Goal: Transaction & Acquisition: Purchase product/service

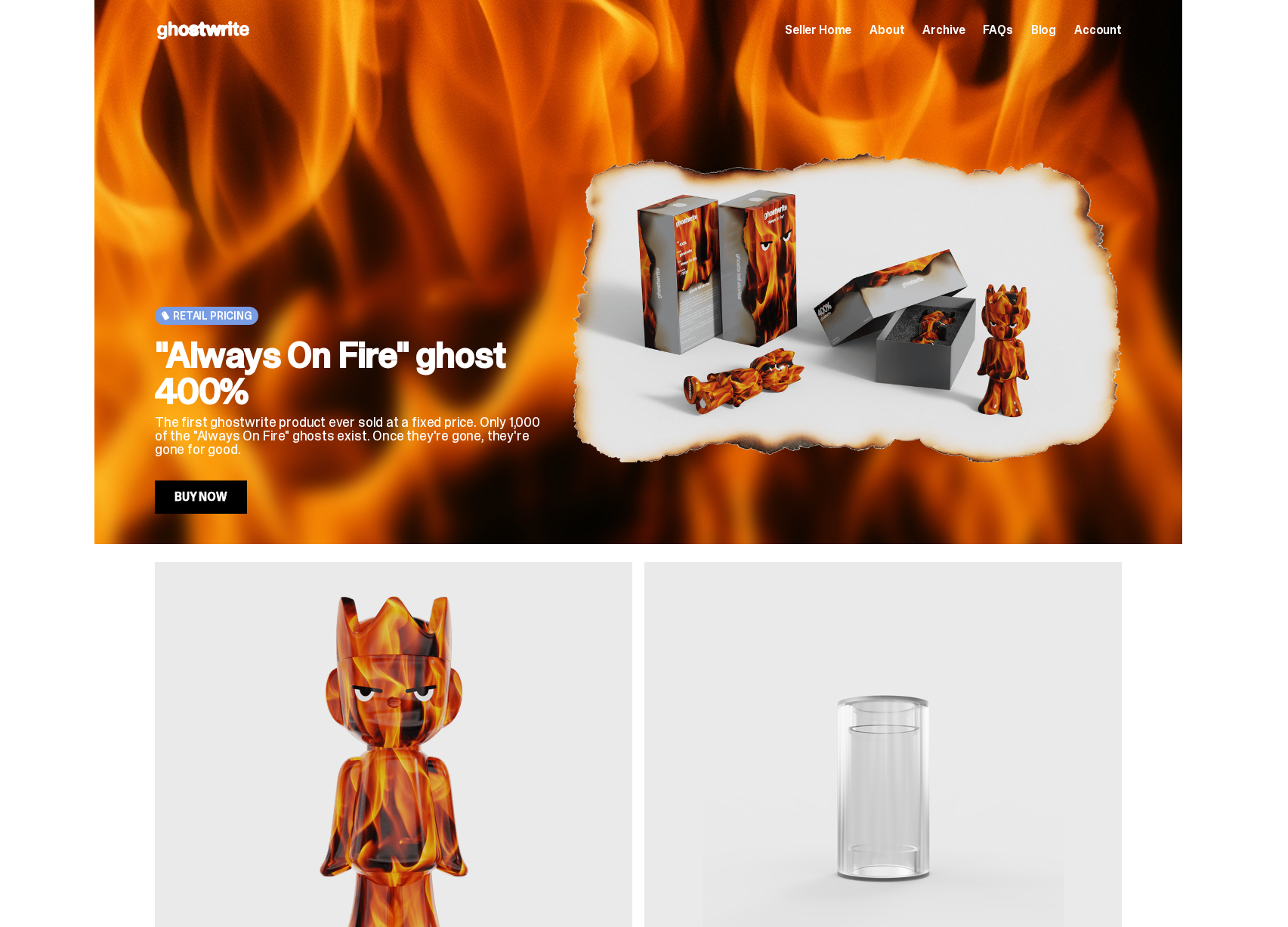
click at [824, 31] on span "Seller Home" at bounding box center [818, 30] width 67 height 12
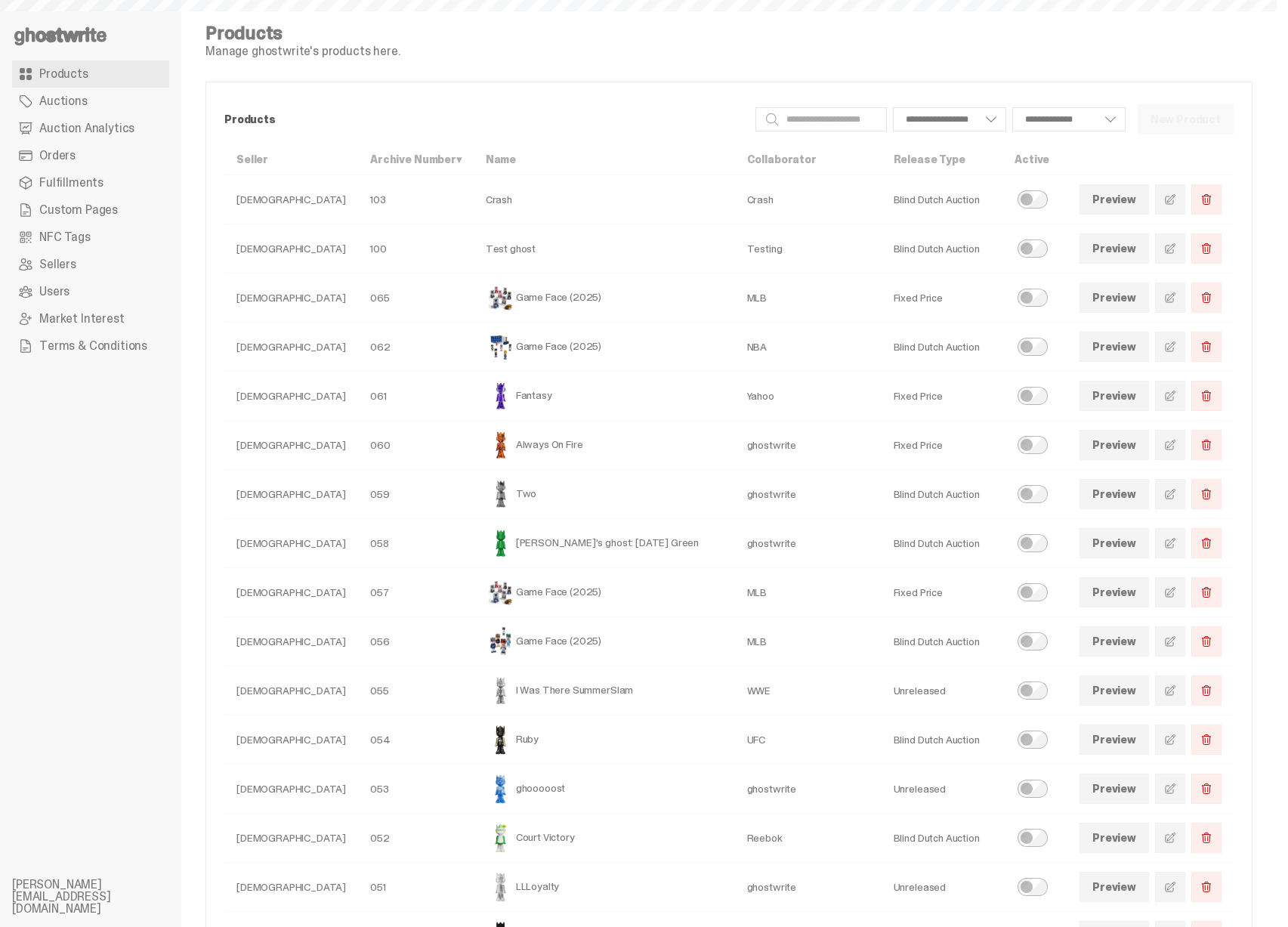
select select
click at [1173, 346] on link at bounding box center [1170, 347] width 31 height 31
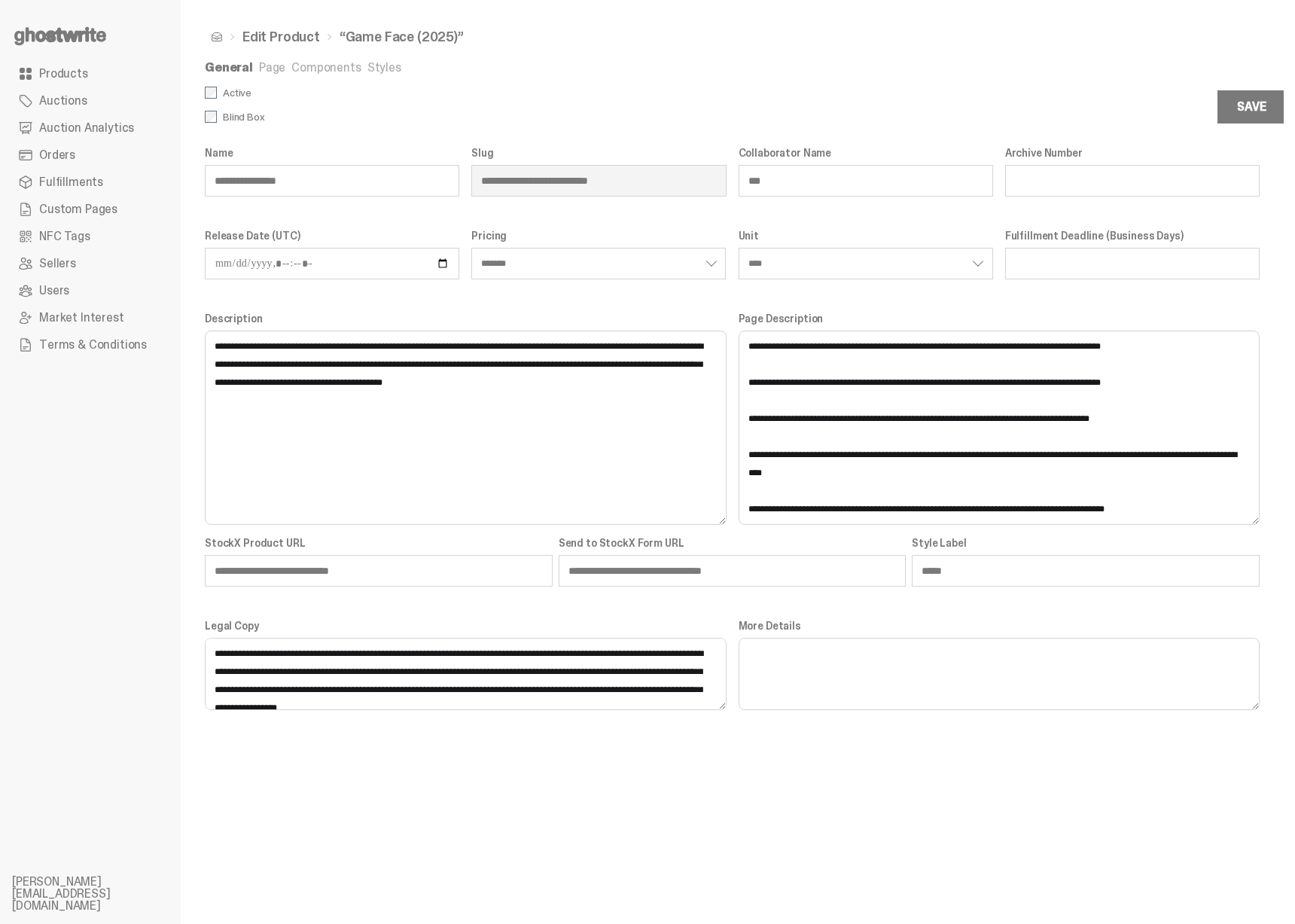
click at [261, 69] on link "Page" at bounding box center [271, 67] width 26 height 16
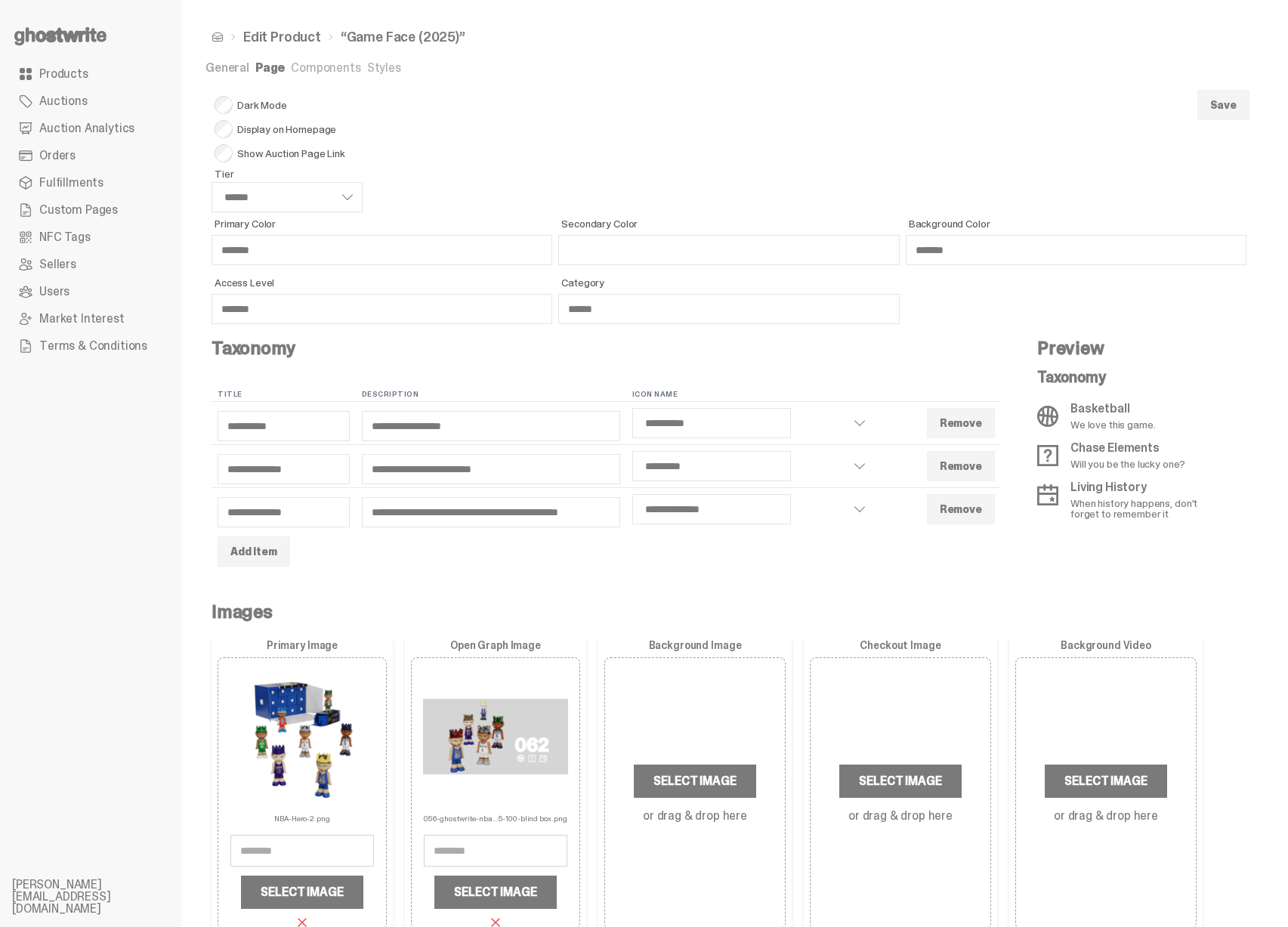
click at [310, 68] on link "Components" at bounding box center [325, 68] width 69 height 16
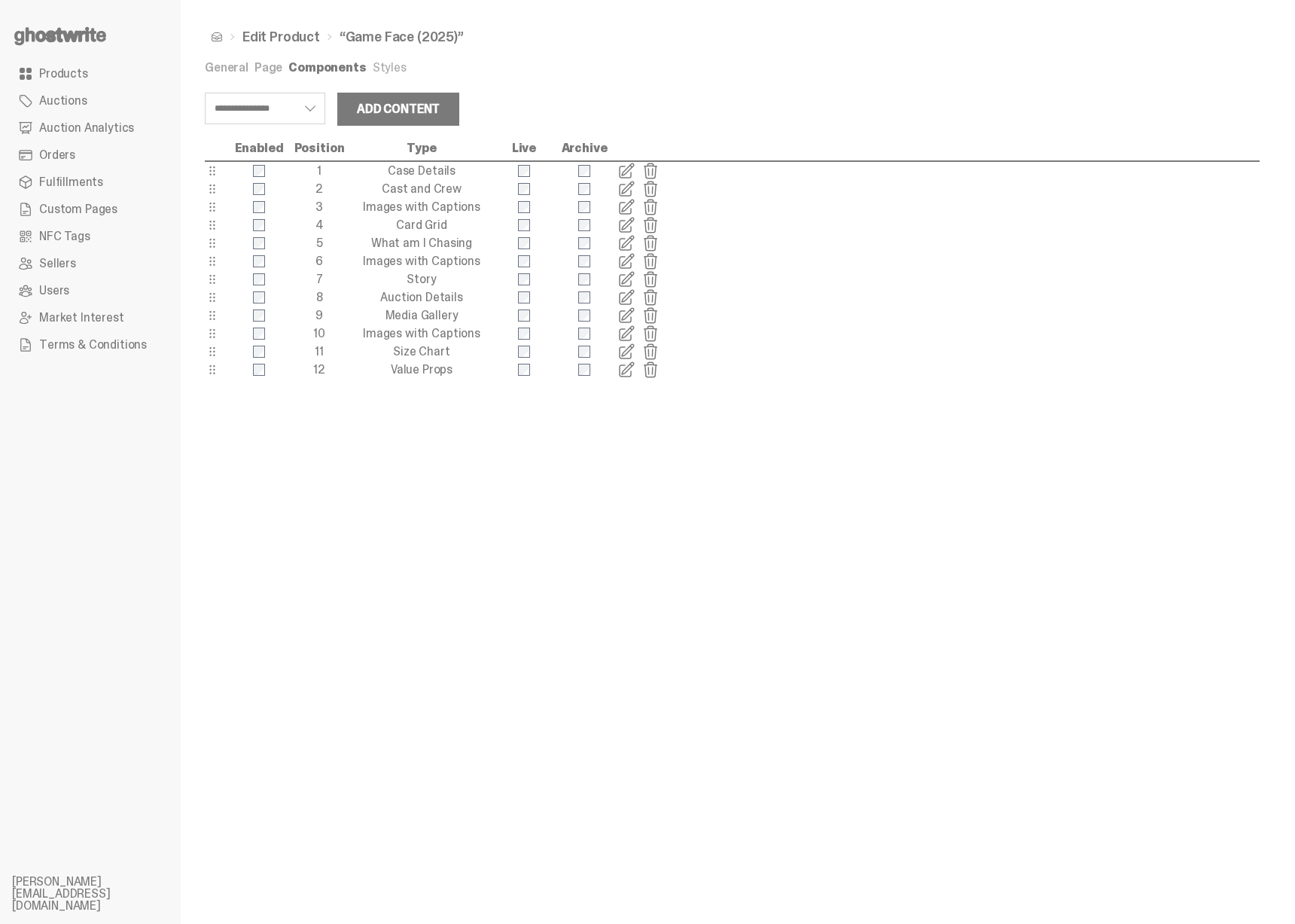
click at [628, 227] on span at bounding box center [626, 225] width 18 height 18
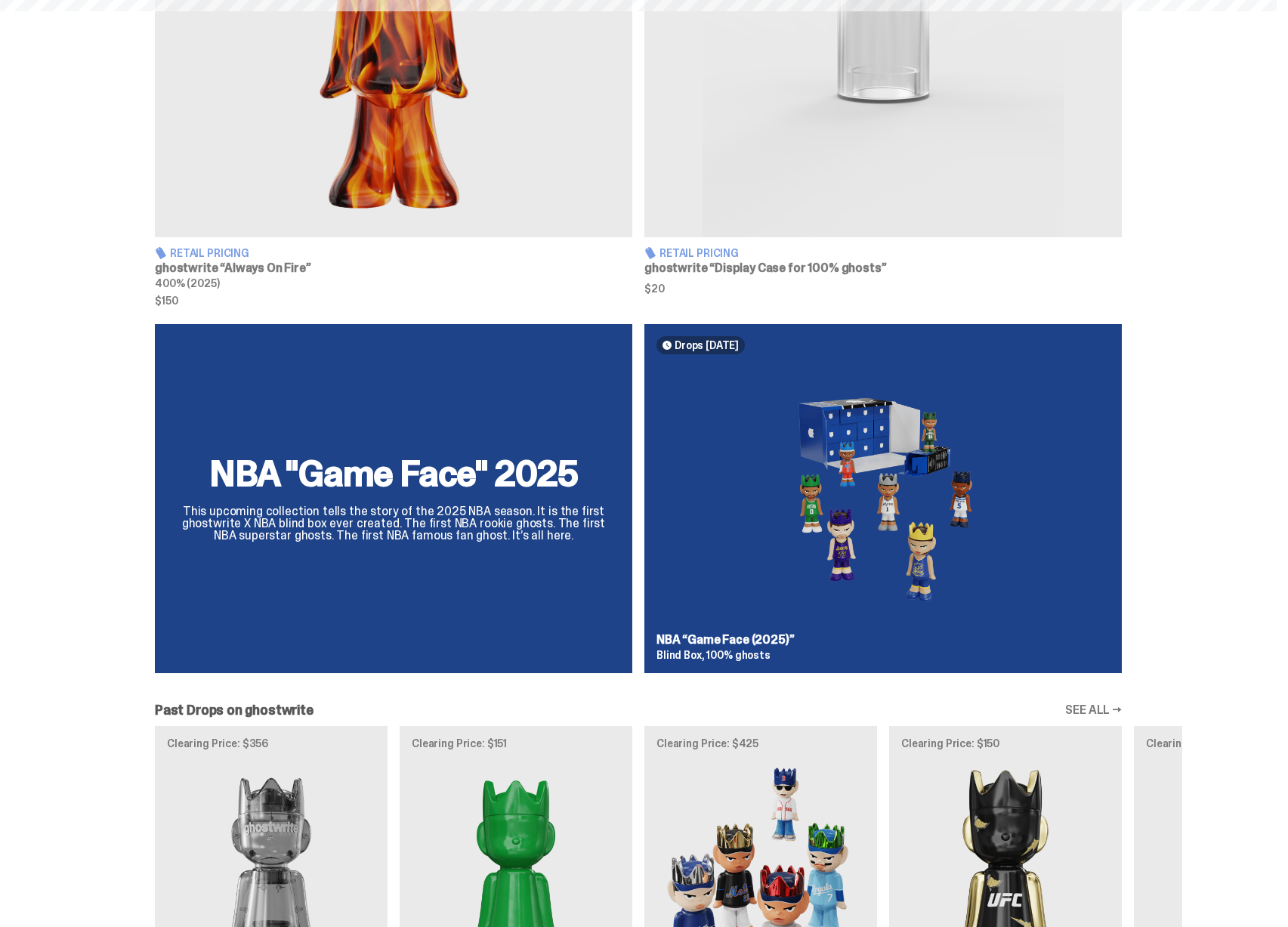
scroll to position [793, 0]
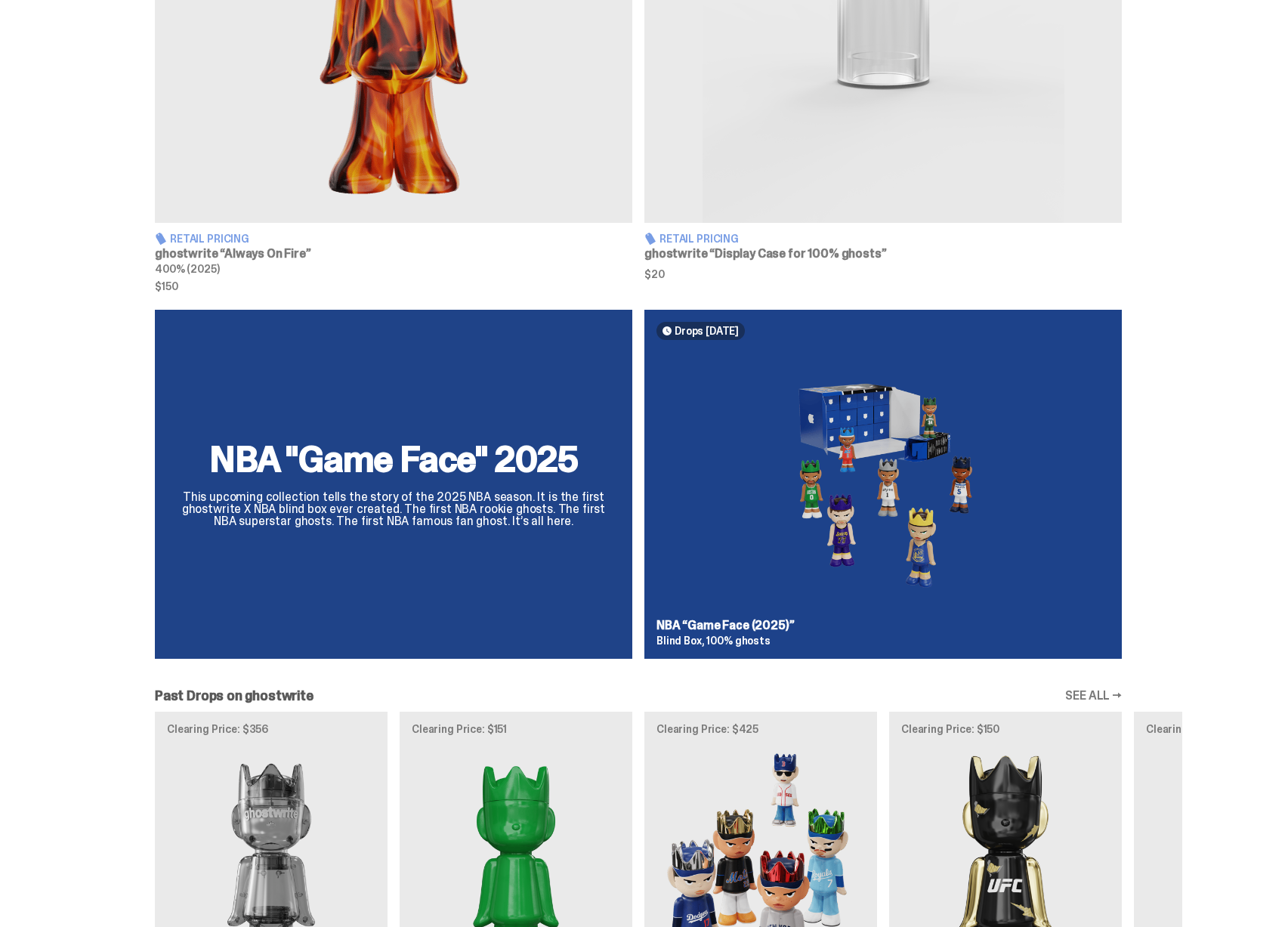
click at [746, 623] on div "NBA "Game Face" 2025 This upcoming collection tells the story of the 2025 NBA s…" at bounding box center [638, 491] width 1088 height 362
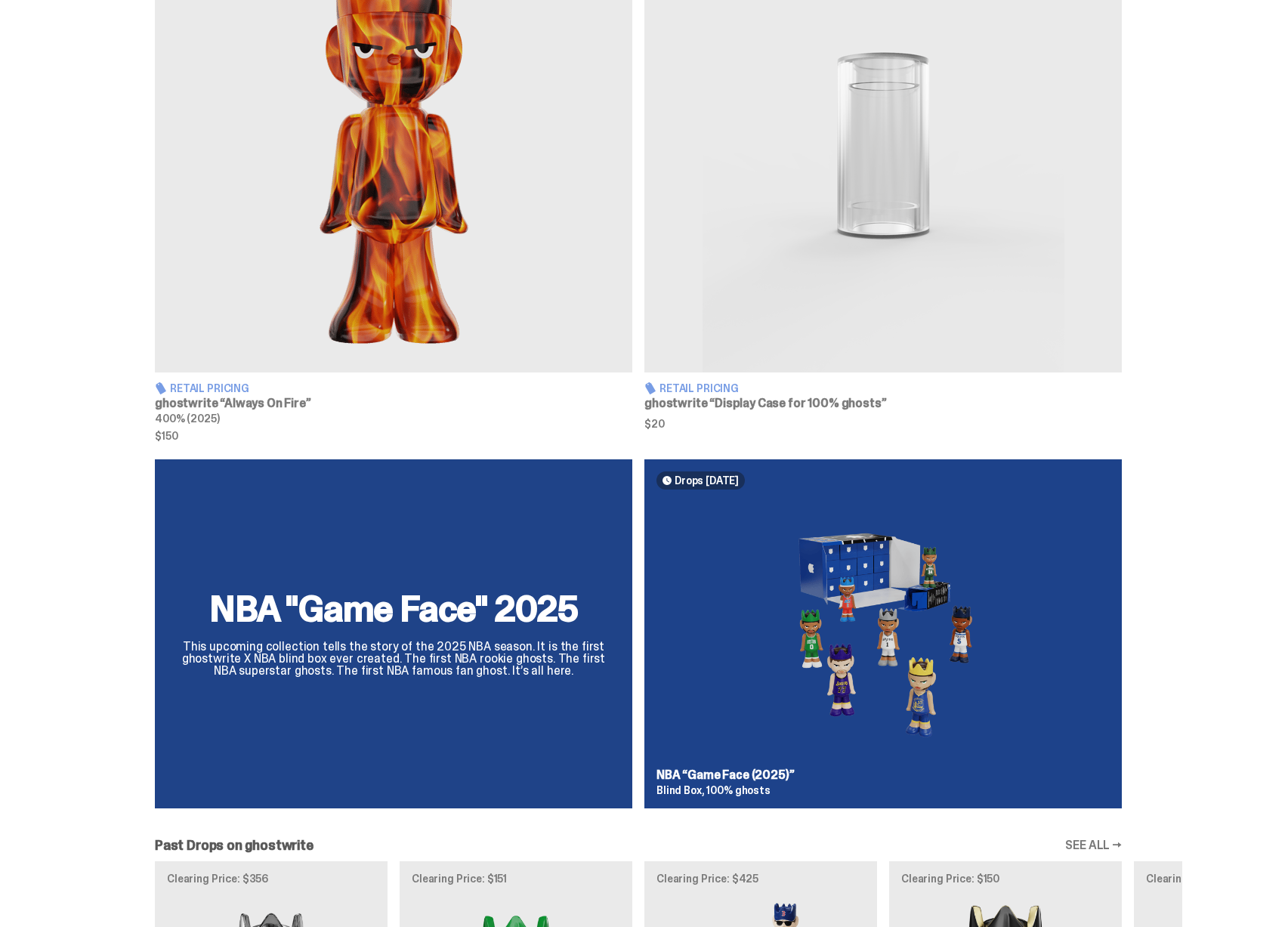
scroll to position [432, 0]
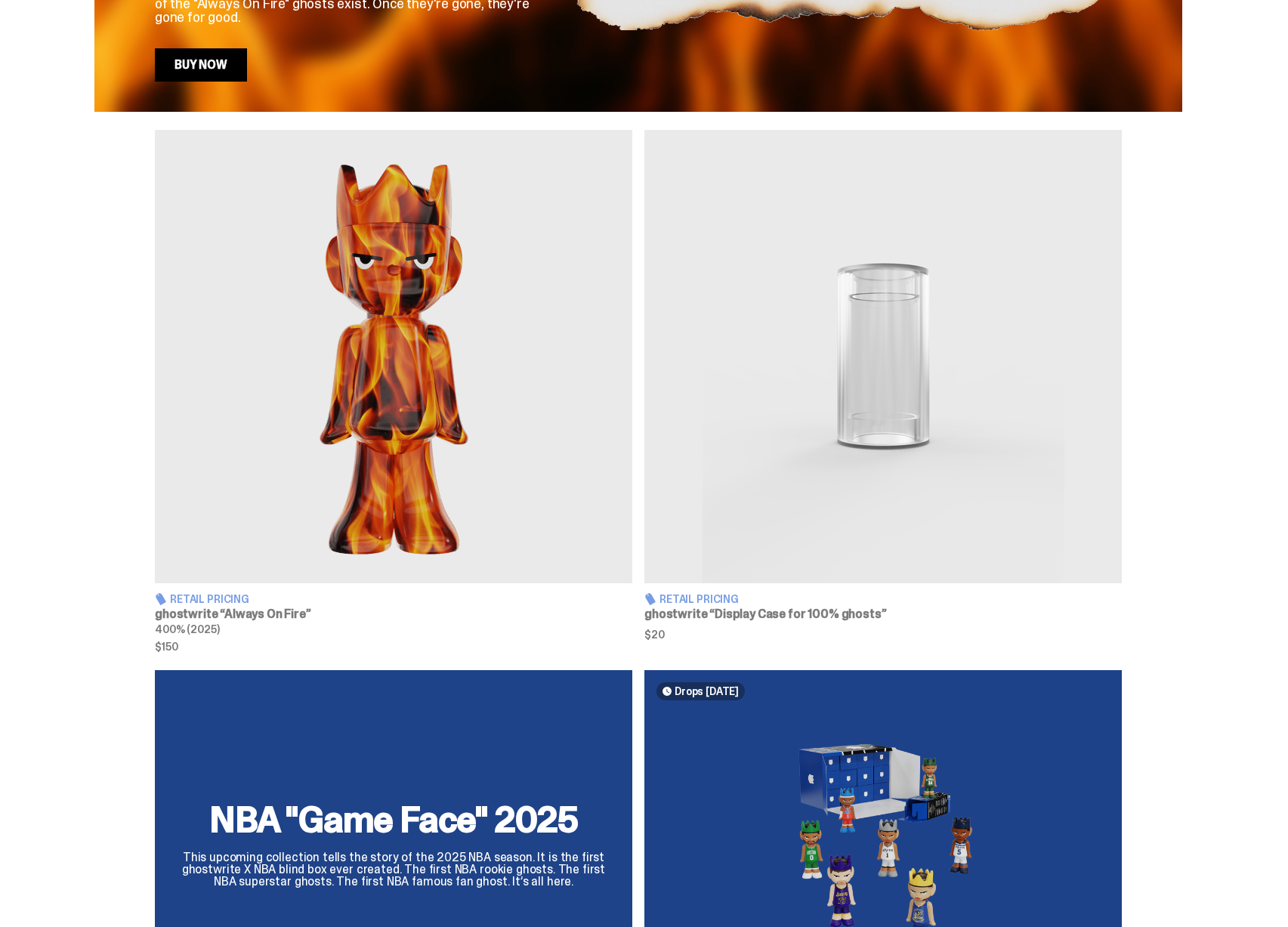
click at [468, 411] on img at bounding box center [394, 356] width 478 height 454
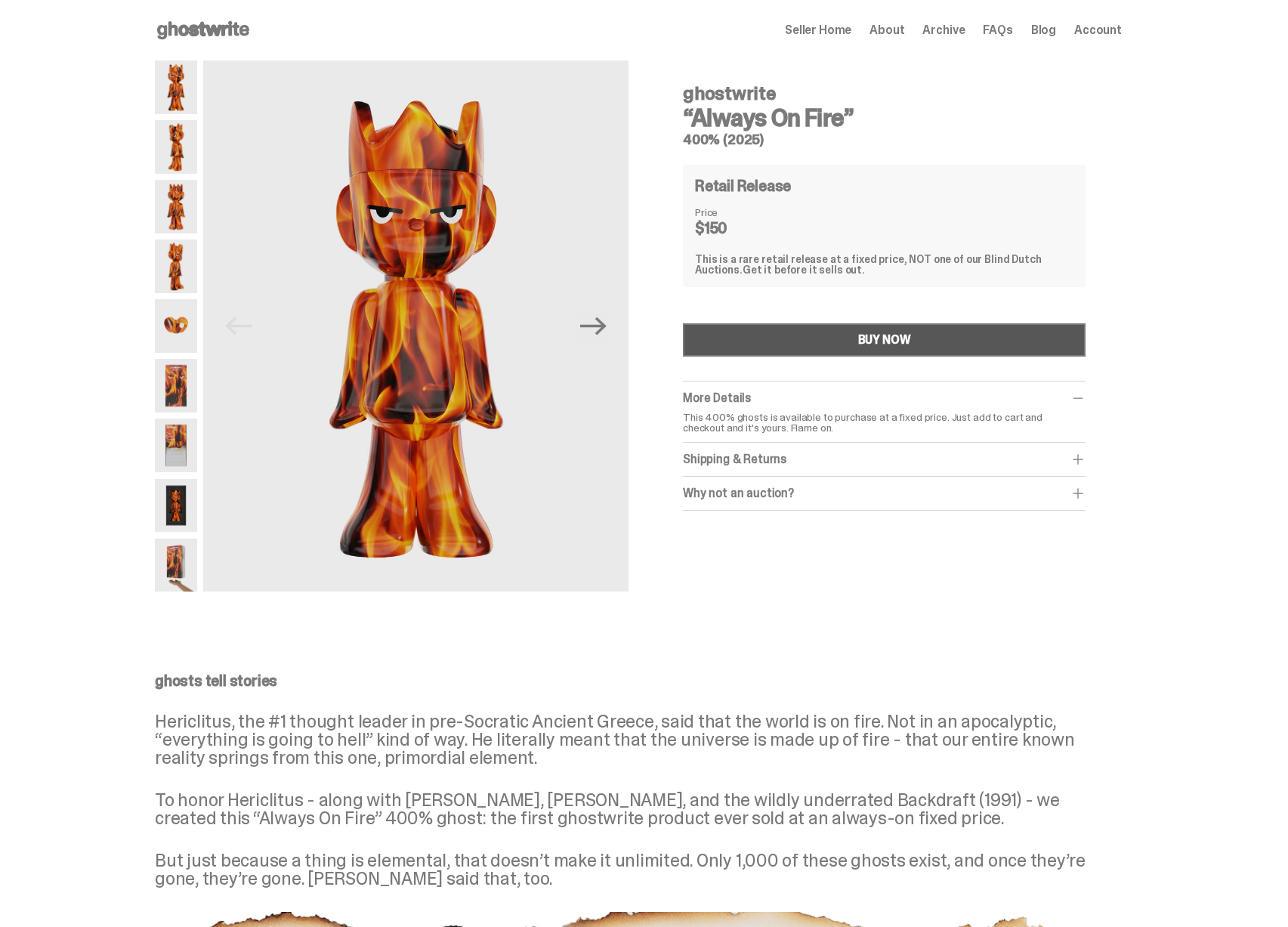
click at [715, 325] on button "BUY NOW" at bounding box center [884, 340] width 403 height 33
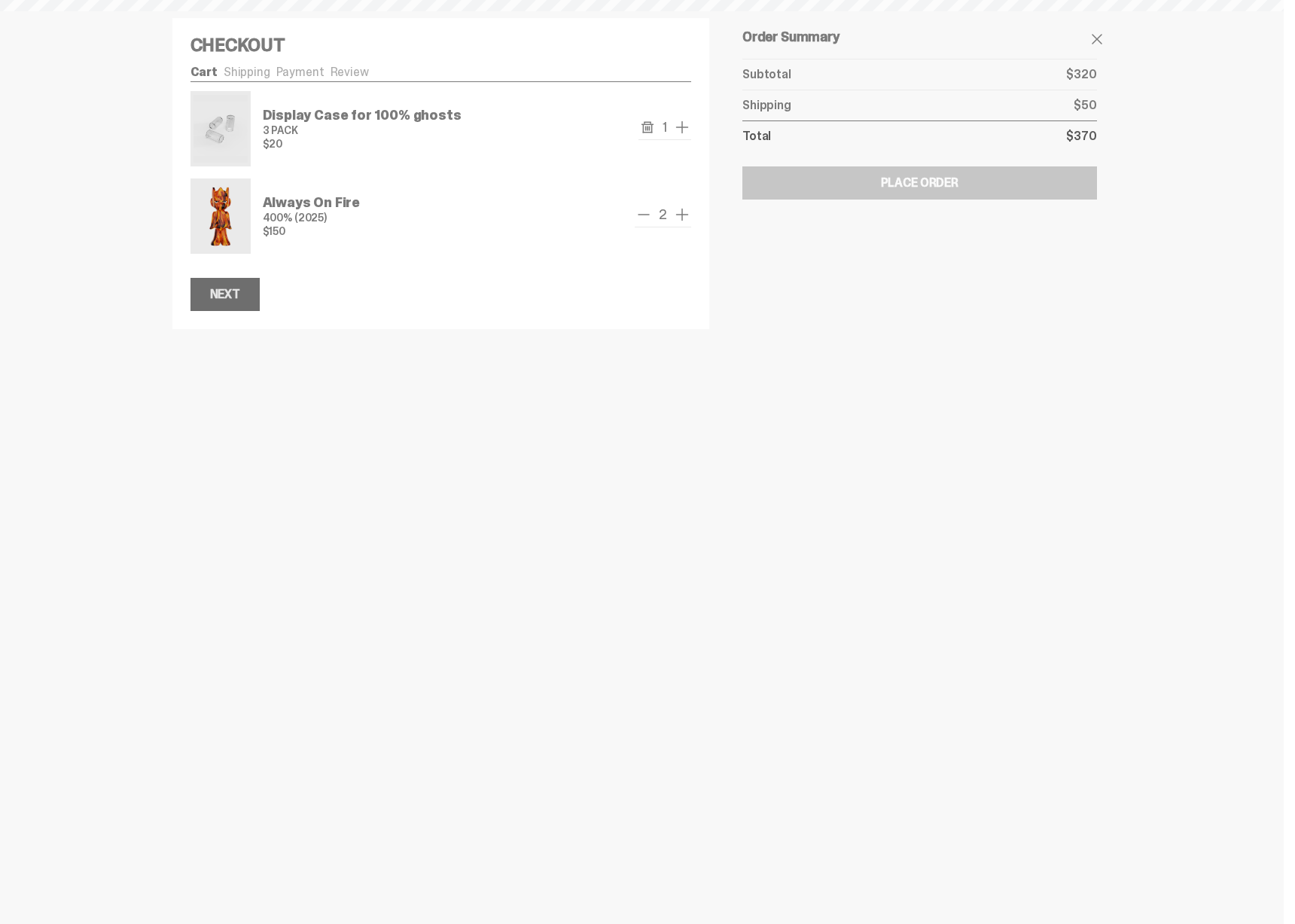
click at [252, 295] on button "Next" at bounding box center [225, 294] width 69 height 33
